Goal: Navigation & Orientation: Find specific page/section

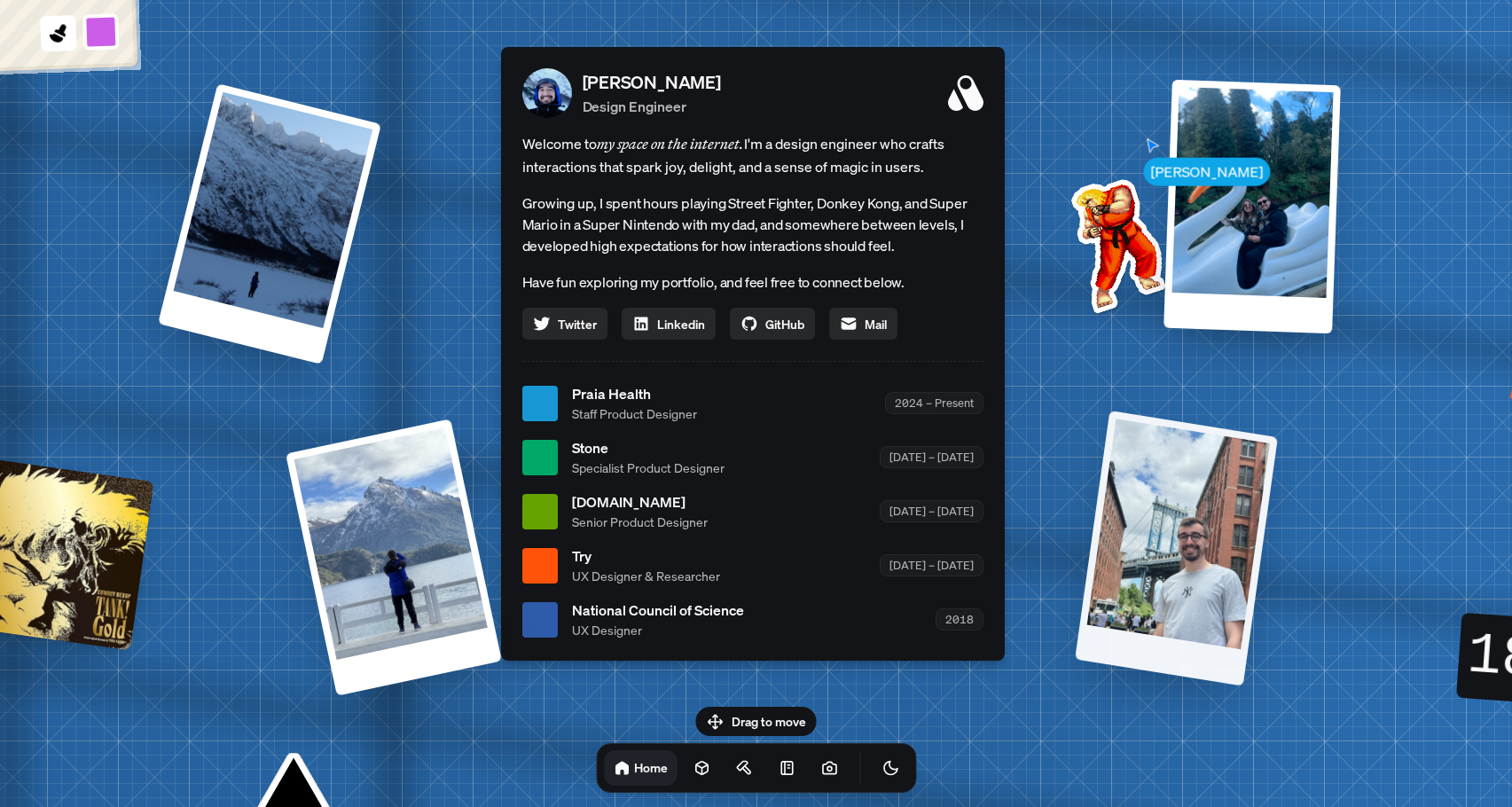
drag, startPoint x: 1208, startPoint y: 450, endPoint x: 1261, endPoint y: 463, distance: 54.6
click at [1261, 463] on div at bounding box center [1176, 548] width 203 height 274
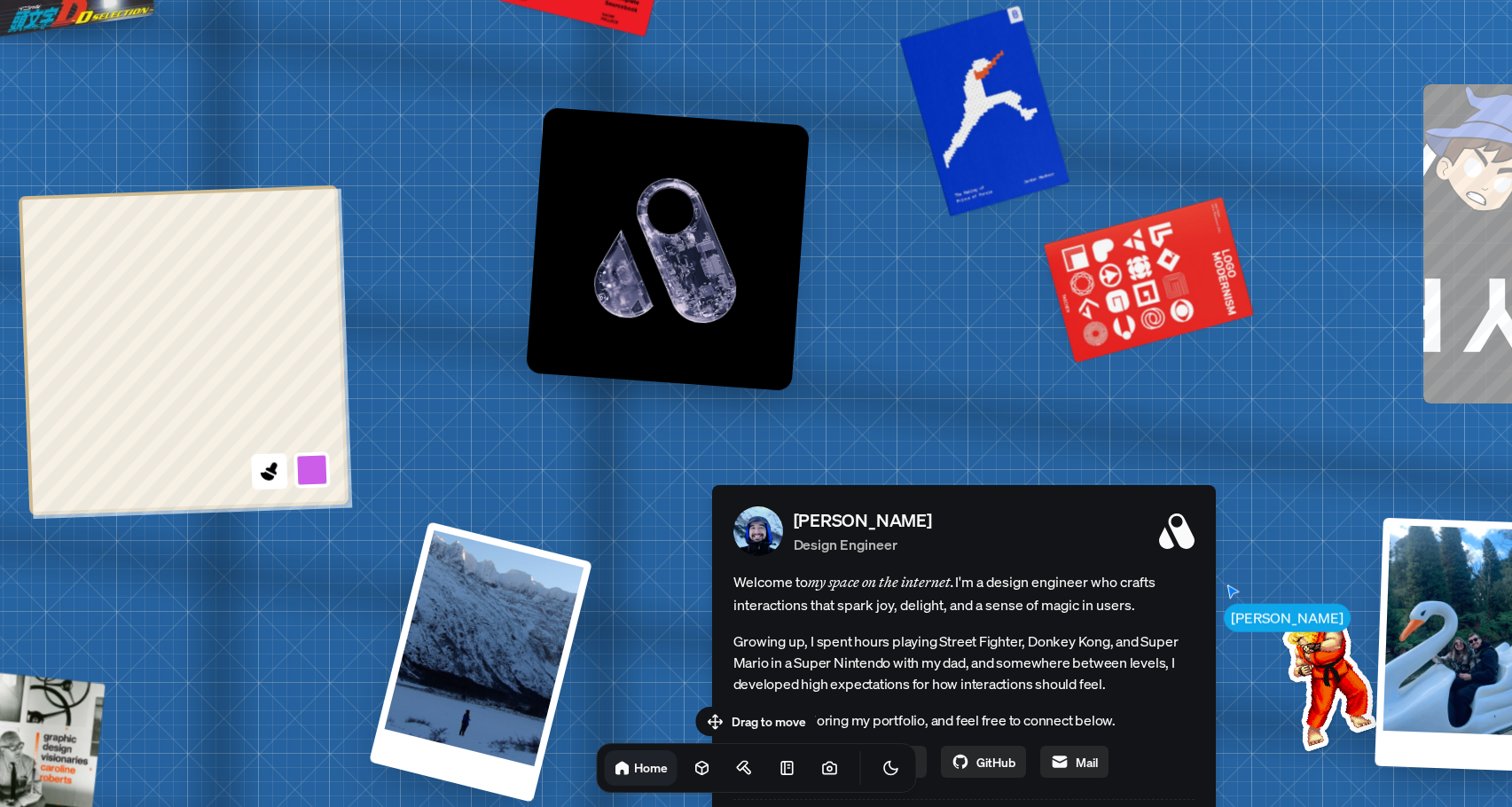
drag, startPoint x: 1115, startPoint y: 249, endPoint x: 1322, endPoint y: 701, distance: 497.1
click at [1321, 708] on img at bounding box center [1325, 679] width 179 height 179
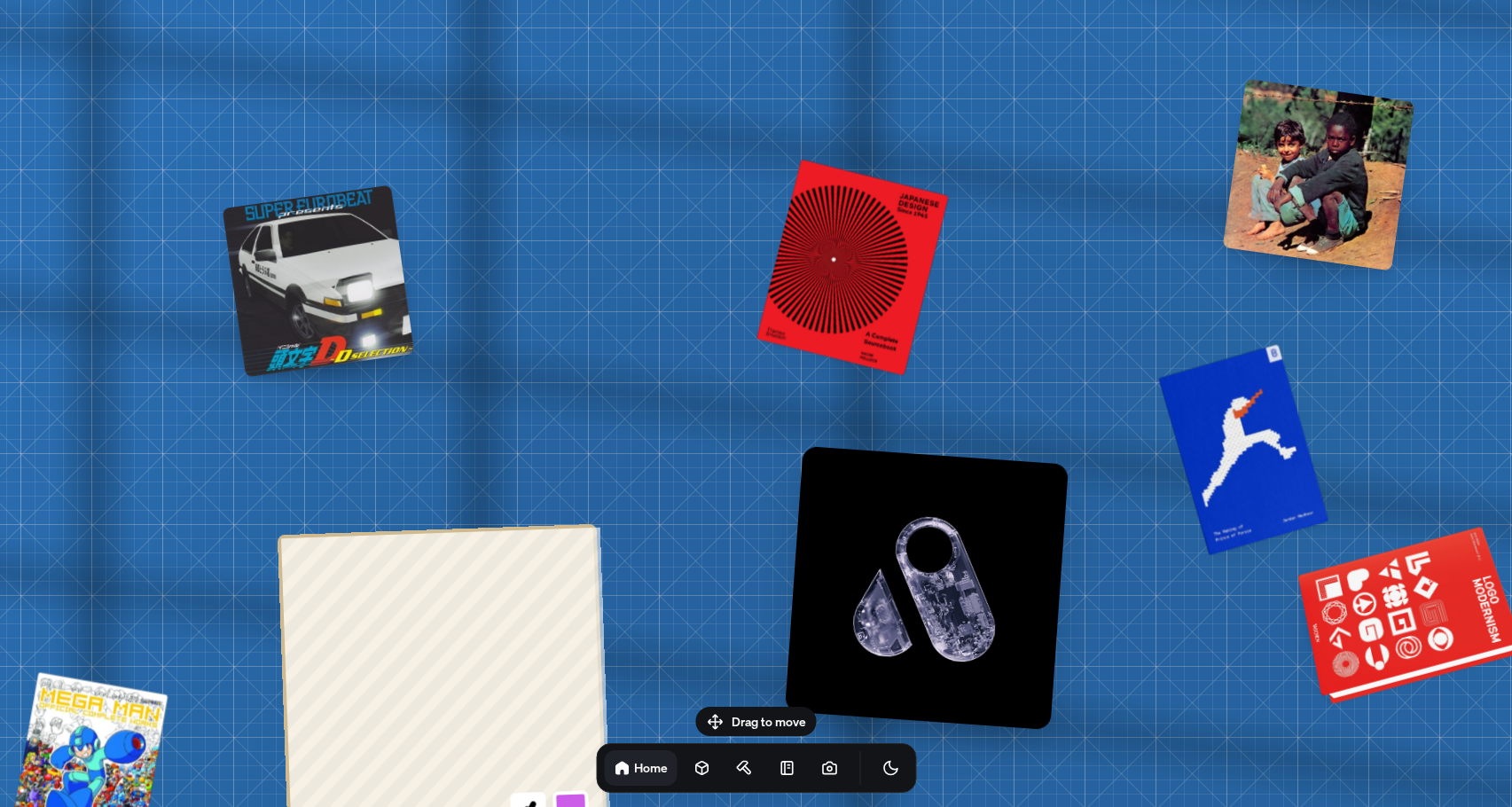
drag, startPoint x: 1115, startPoint y: 303, endPoint x: 1397, endPoint y: 651, distance: 447.9
click at [1394, 649] on div at bounding box center [1410, 619] width 215 height 164
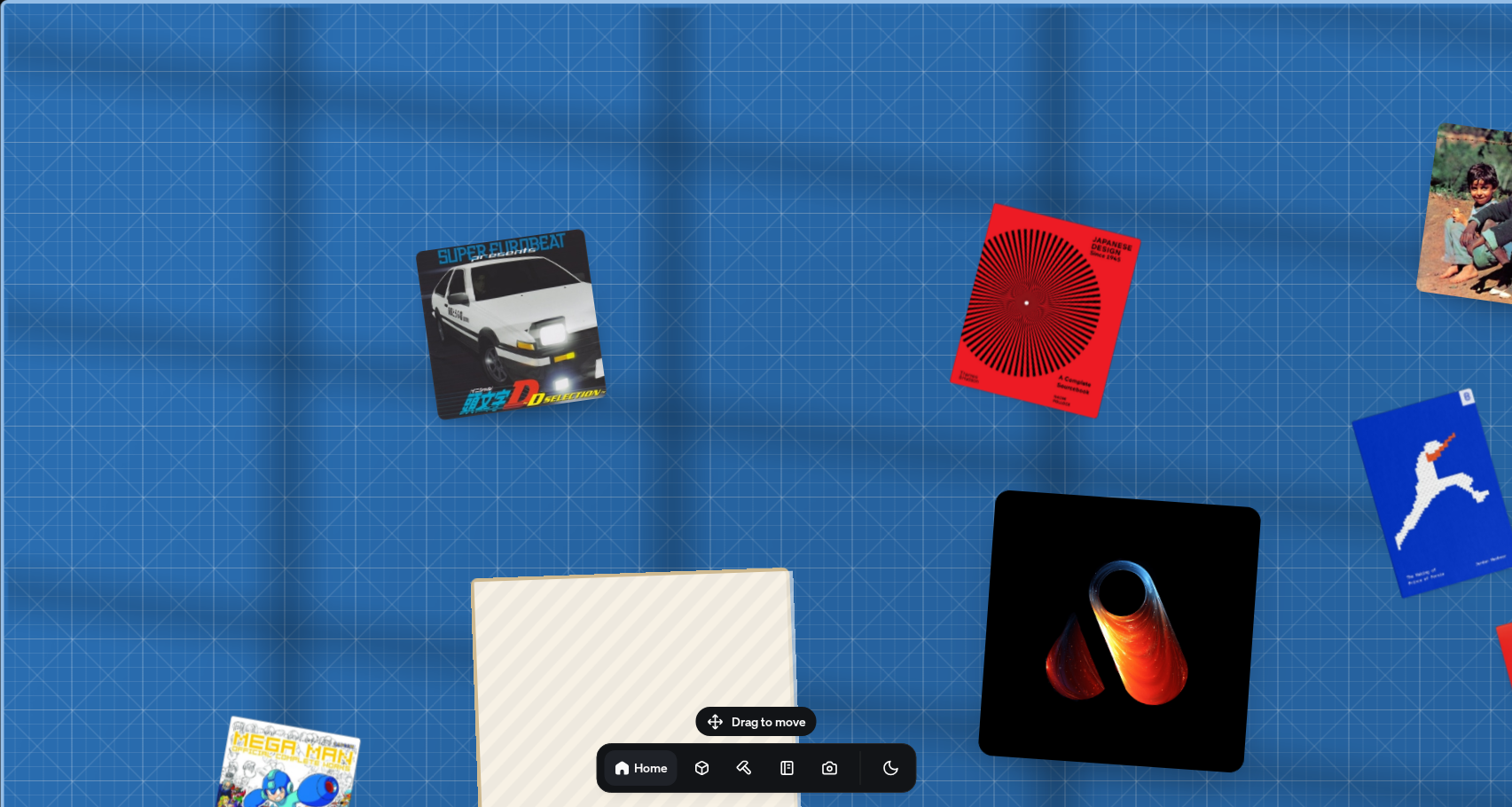
drag, startPoint x: 756, startPoint y: 178, endPoint x: 553, endPoint y: 203, distance: 204.5
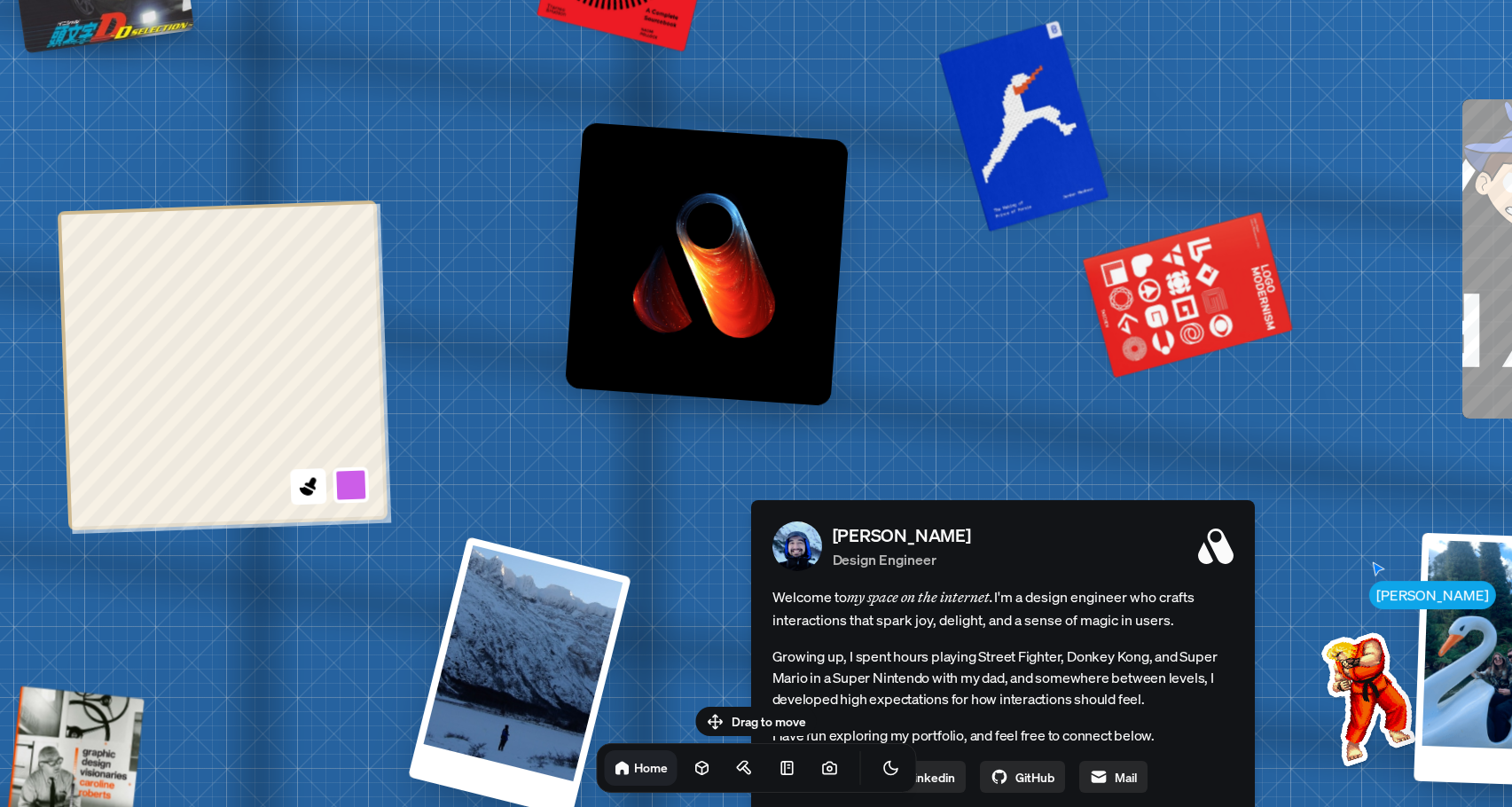
drag, startPoint x: 892, startPoint y: 264, endPoint x: 847, endPoint y: 94, distance: 175.9
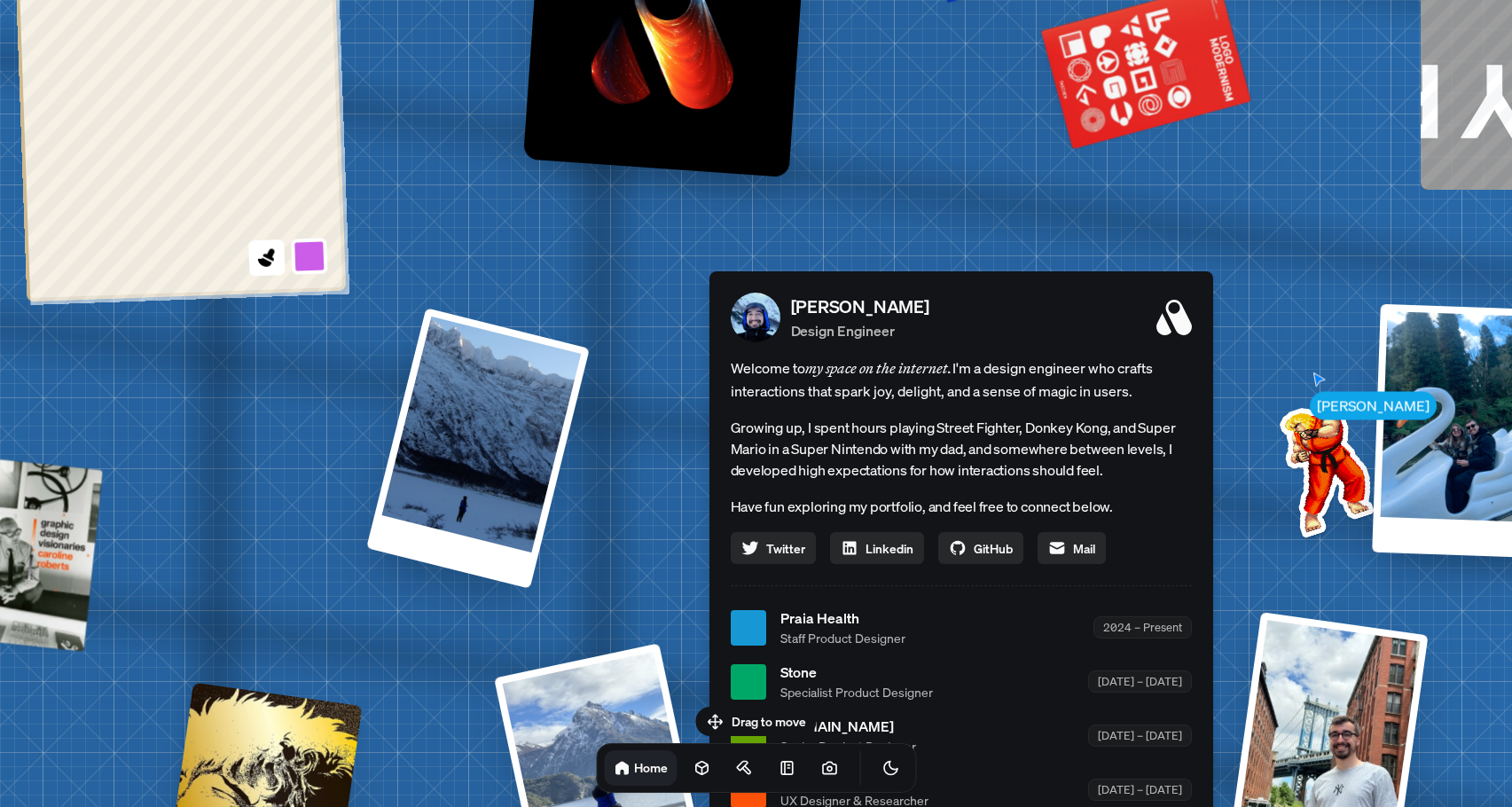
drag, startPoint x: 960, startPoint y: 418, endPoint x: 873, endPoint y: 24, distance: 403.5
click at [873, 24] on div "[PERSON_NAME] [PERSON_NAME] Design Engineer Welcome to my space on the internet…" at bounding box center [965, 628] width 2653 height 2323
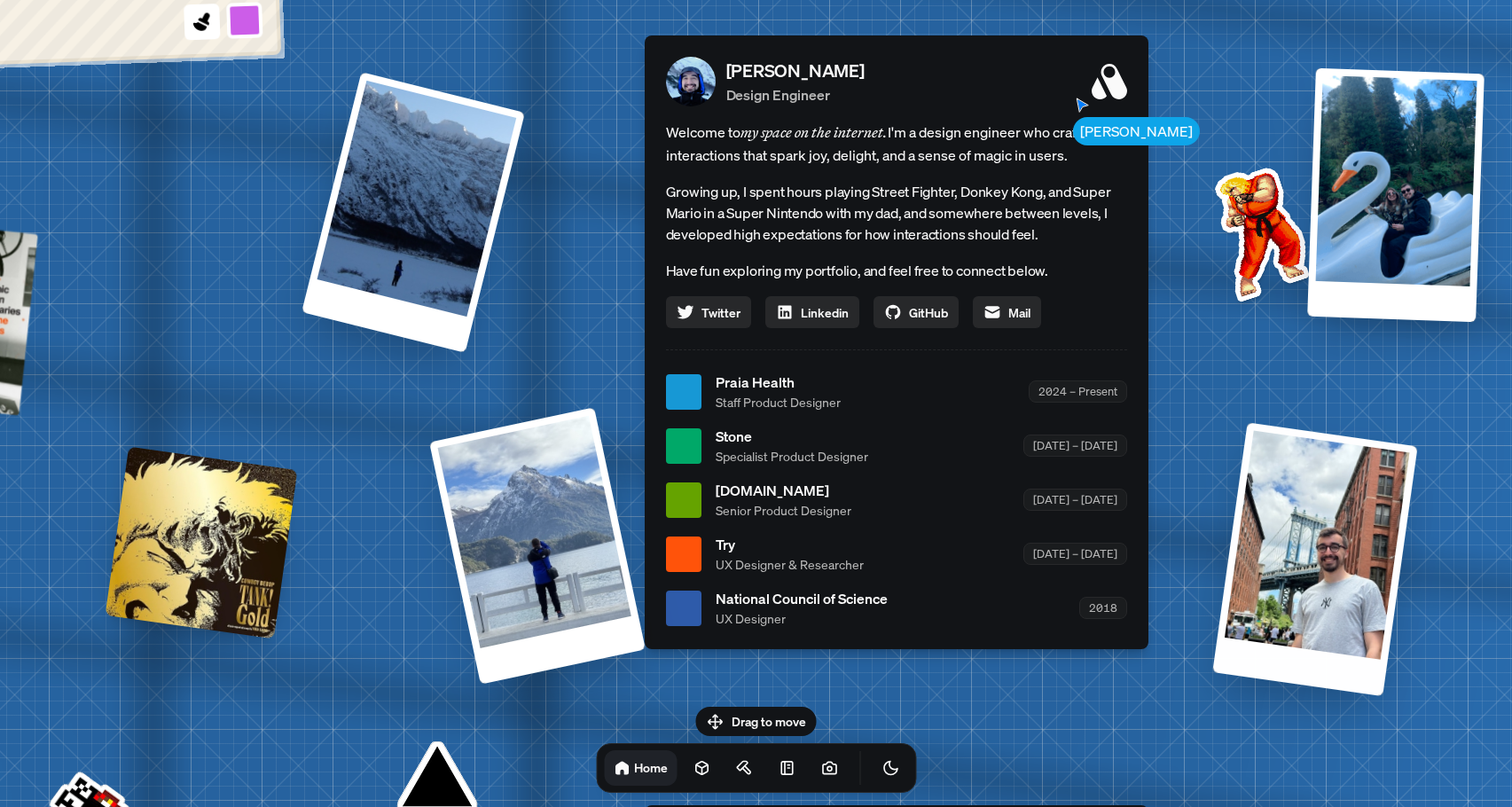
drag, startPoint x: 1256, startPoint y: 404, endPoint x: 1315, endPoint y: 445, distance: 71.8
click at [1315, 445] on div at bounding box center [1314, 560] width 205 height 274
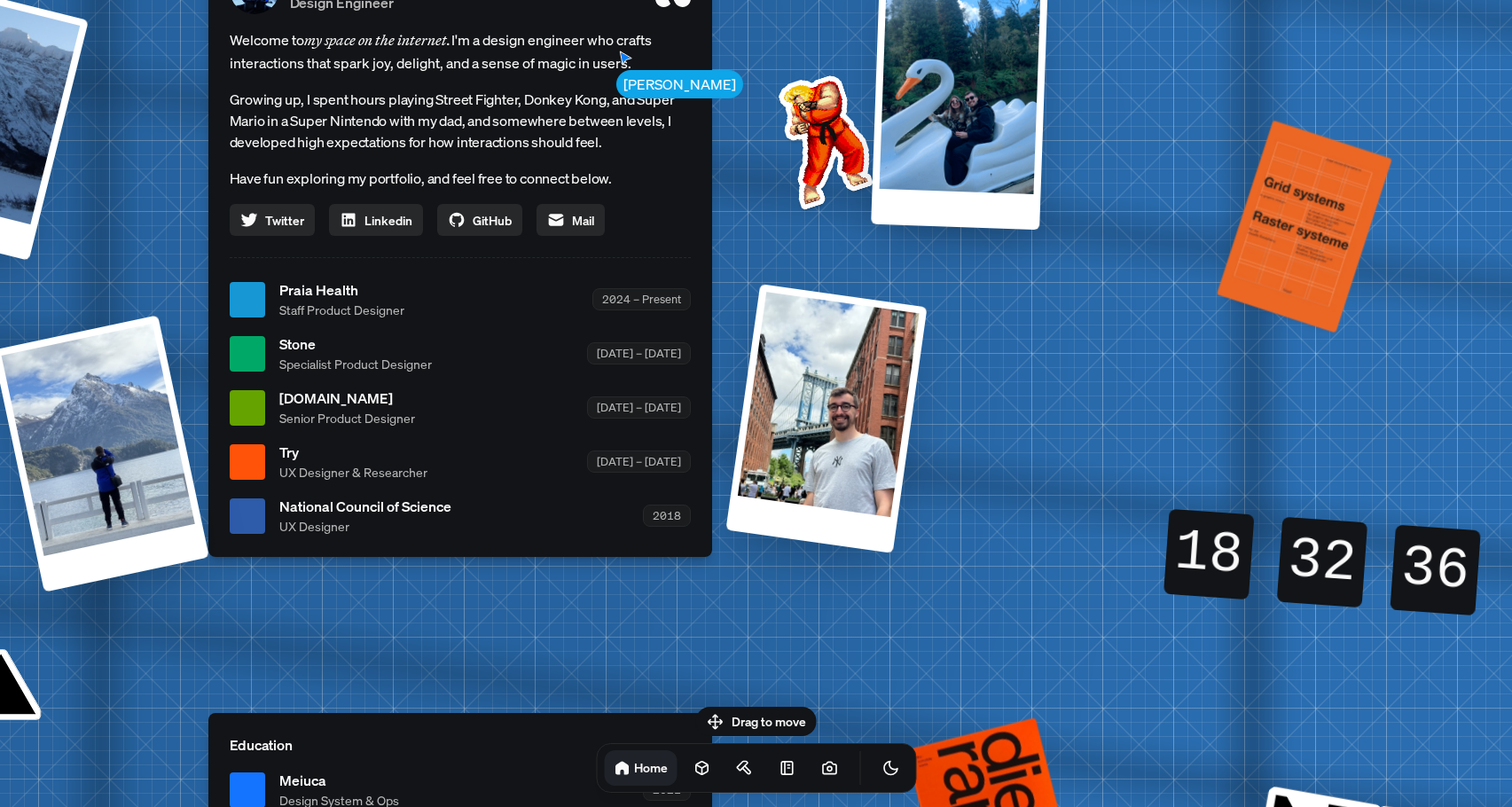
drag, startPoint x: 1303, startPoint y: 350, endPoint x: 867, endPoint y: 257, distance: 445.8
click at [867, 257] on div "[PERSON_NAME] [PERSON_NAME] Design Engineer Welcome to my space on the internet…" at bounding box center [464, 300] width 2653 height 2323
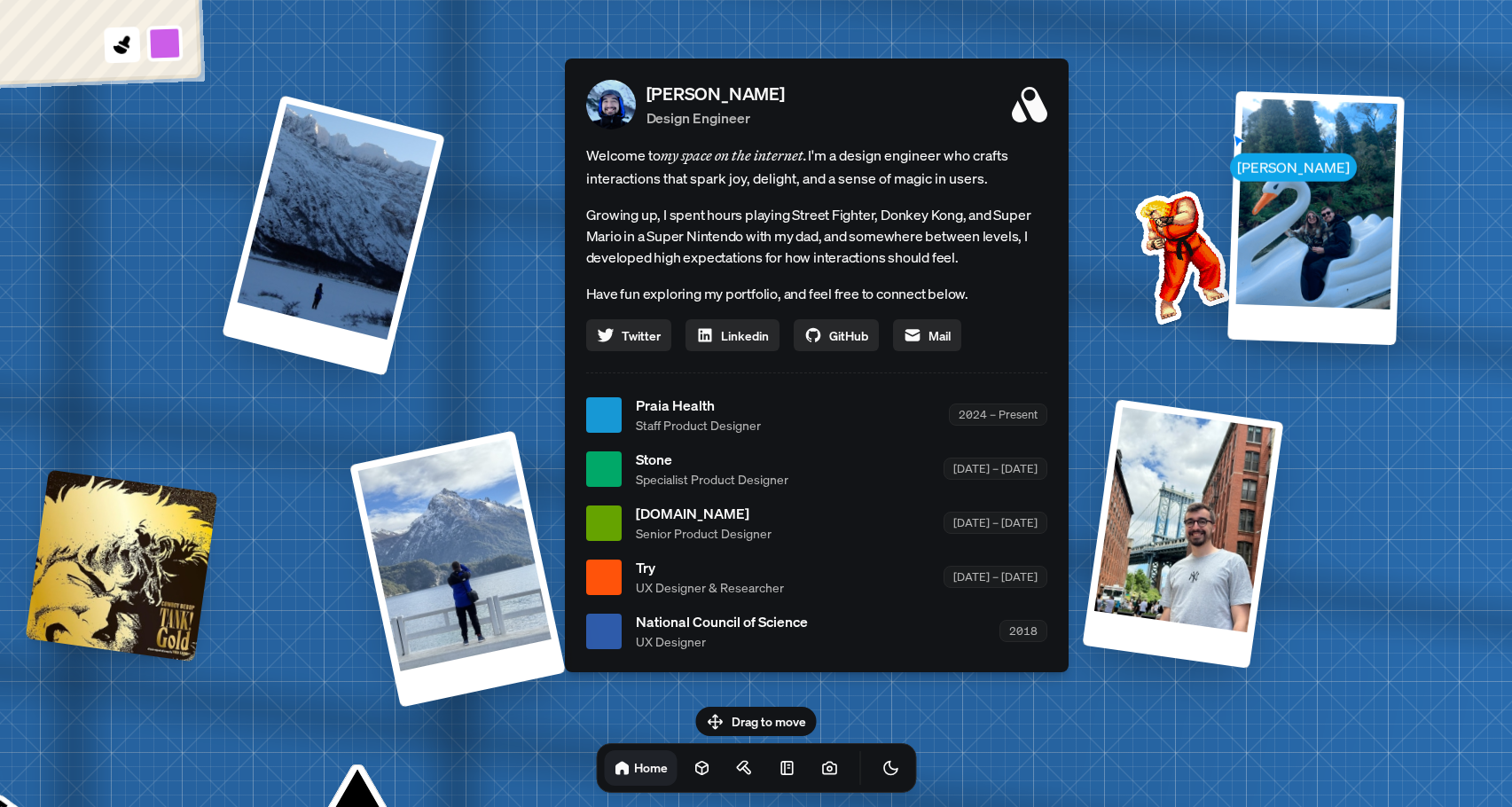
drag, startPoint x: 1109, startPoint y: 329, endPoint x: 1466, endPoint y: 444, distance: 375.1
click at [1466, 444] on div "[PERSON_NAME] [PERSON_NAME] Design Engineer Welcome to my space on the internet…" at bounding box center [820, 415] width 2653 height 2323
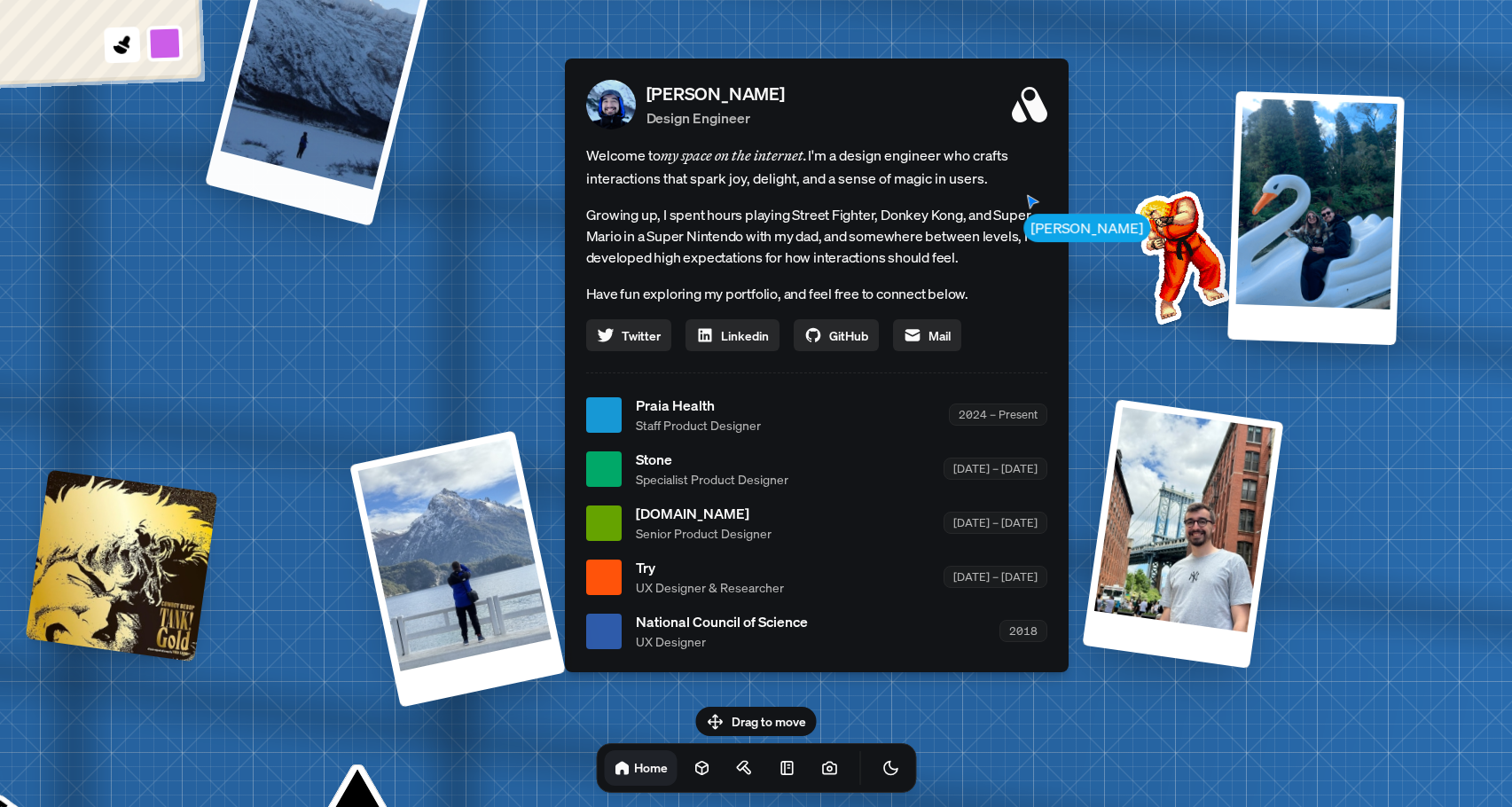
drag, startPoint x: 363, startPoint y: 312, endPoint x: 310, endPoint y: 178, distance: 144.1
click at [310, 178] on div at bounding box center [317, 83] width 227 height 285
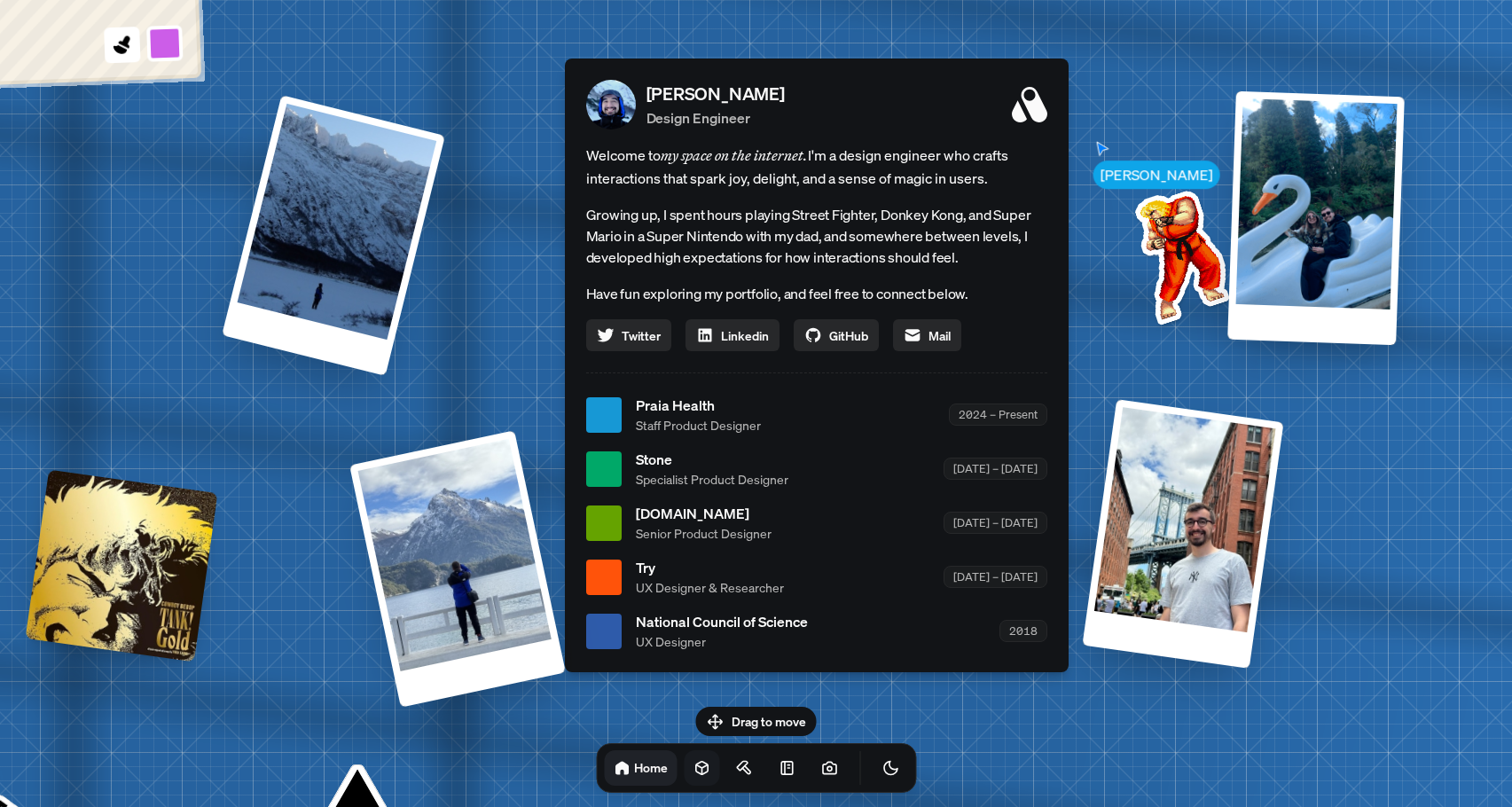
click at [693, 770] on icon at bounding box center [701, 767] width 17 height 17
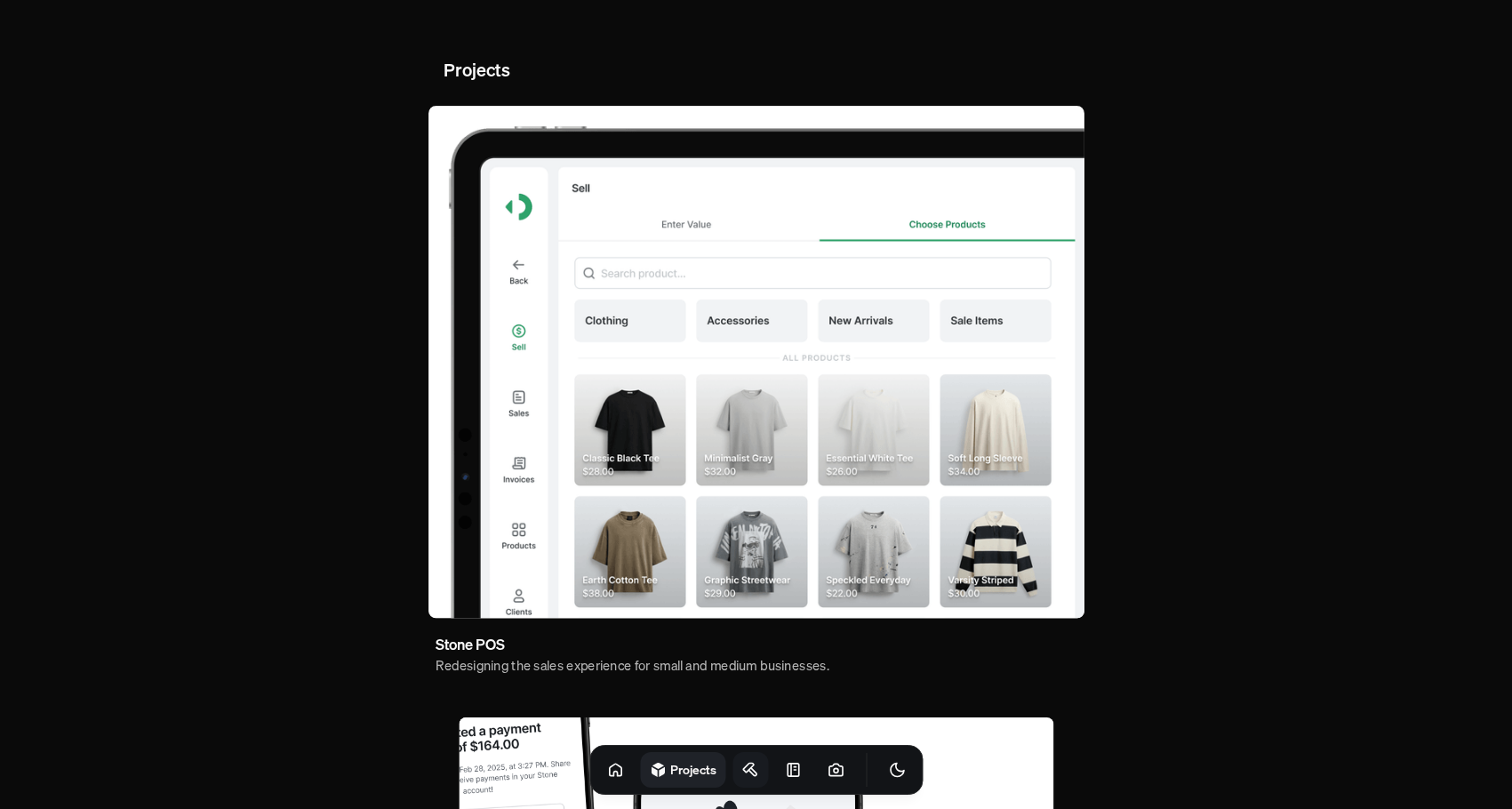
click at [732, 779] on link at bounding box center [750, 769] width 36 height 36
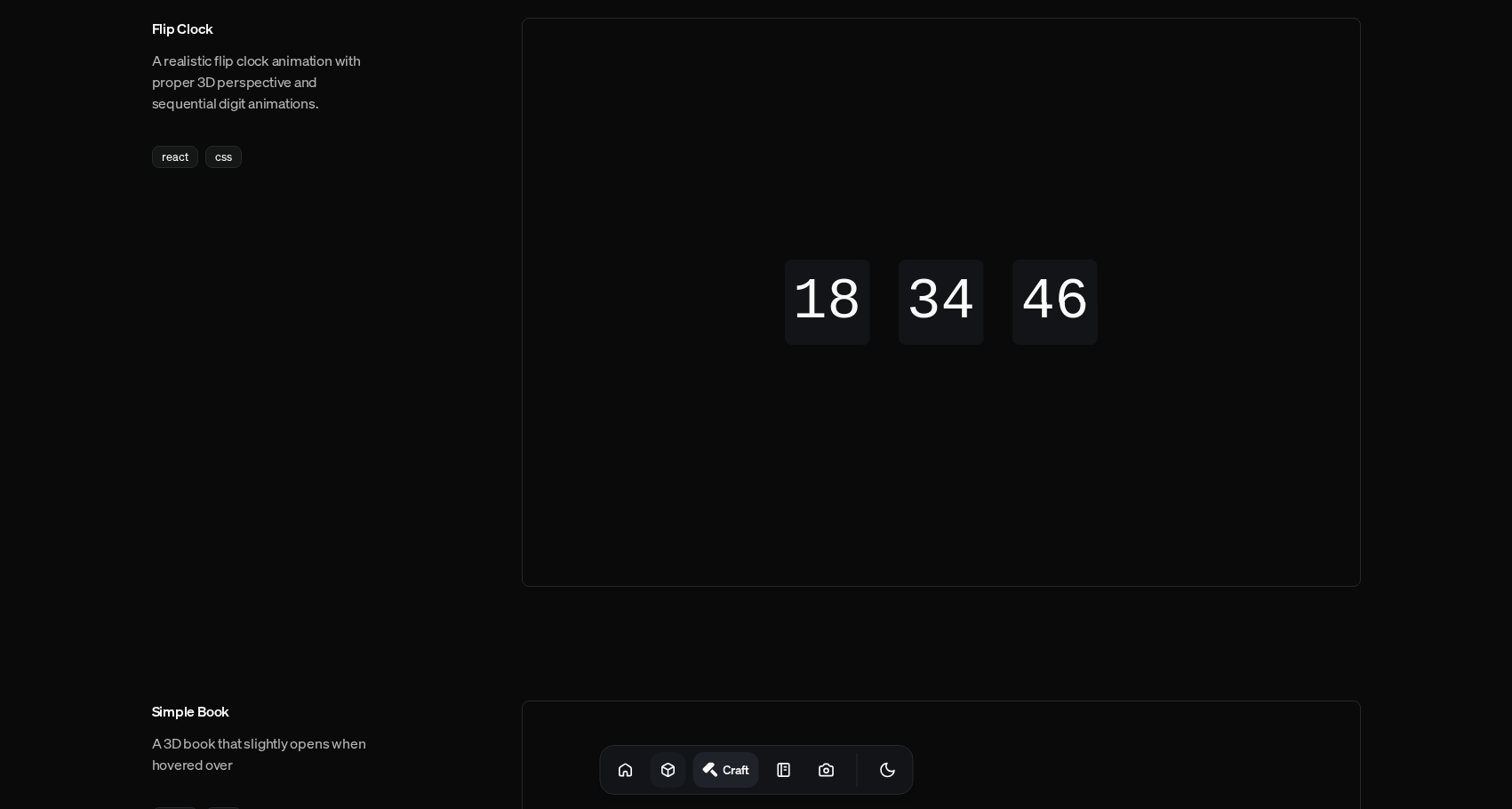
scroll to position [711, 0]
click at [808, 780] on link at bounding box center [825, 769] width 36 height 36
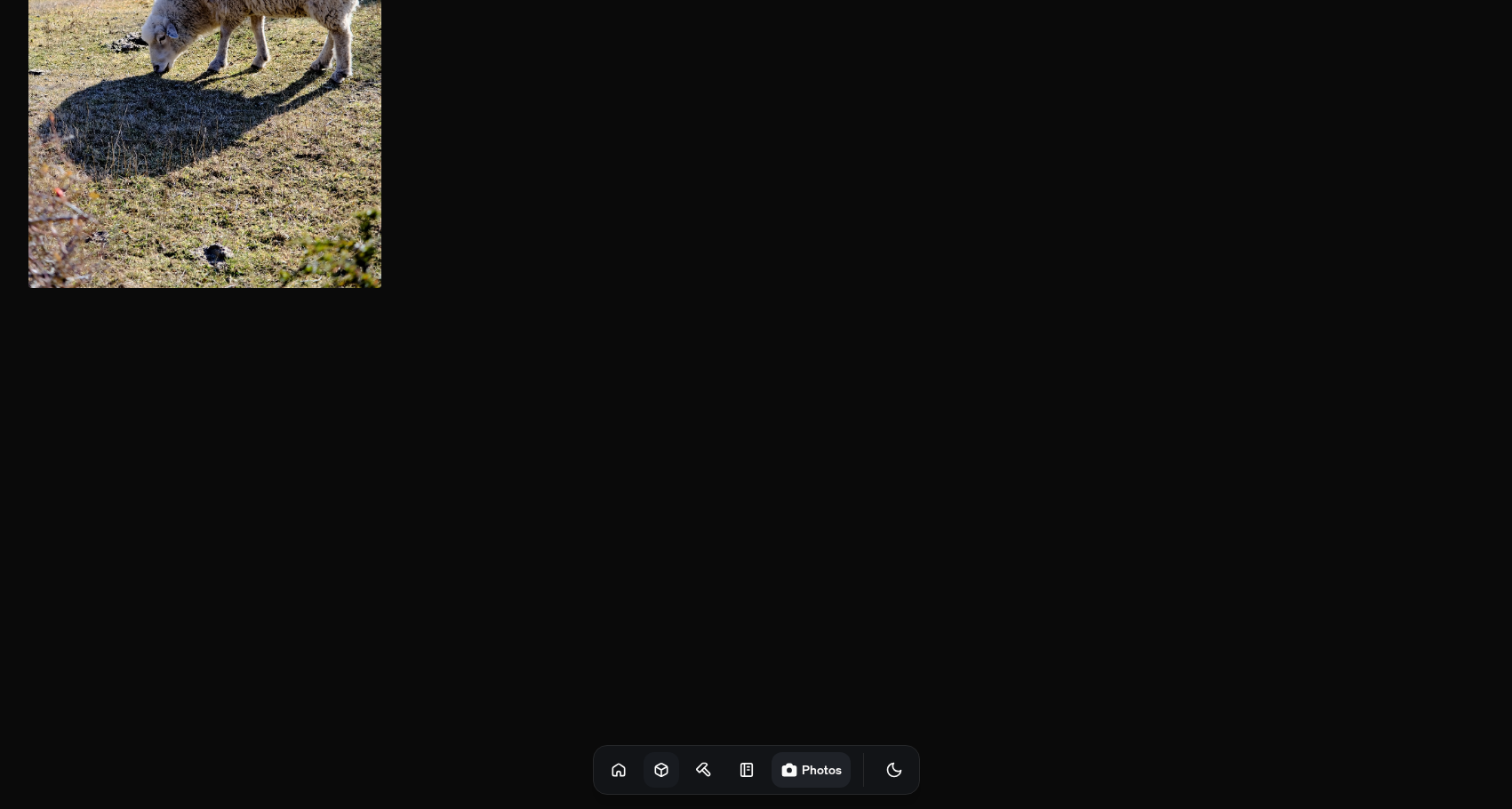
scroll to position [15657, 0]
